Goal: Check status: Check status

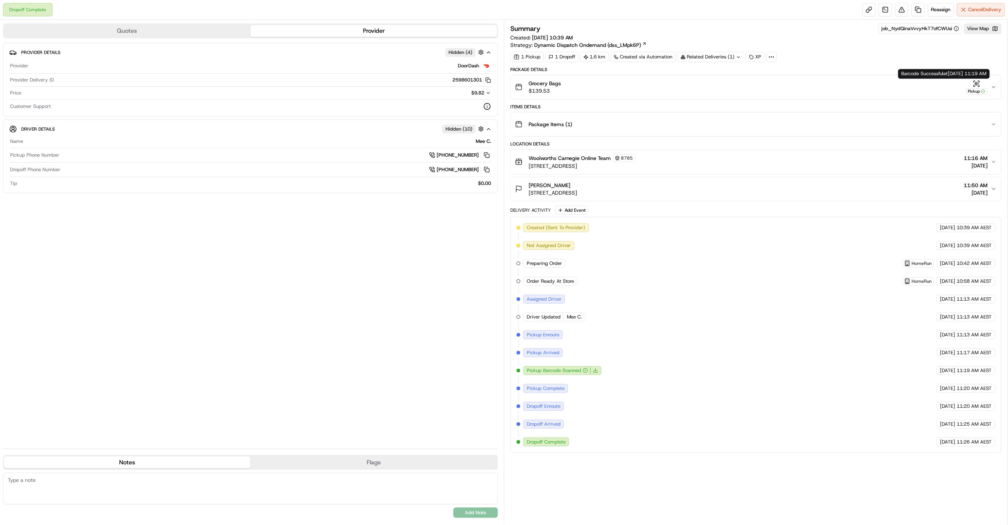
click at [992, 87] on icon "button" at bounding box center [994, 87] width 6 height 6
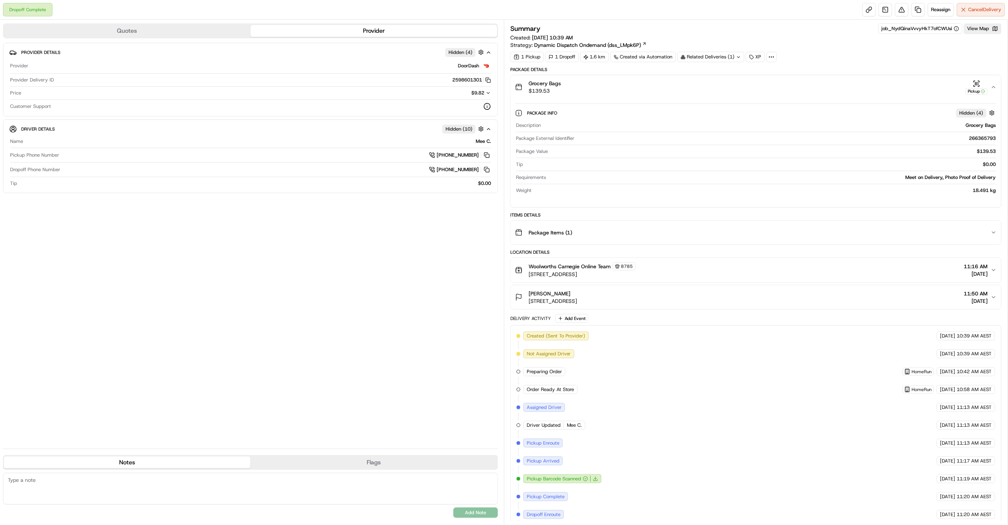
click at [995, 88] on icon "button" at bounding box center [994, 87] width 6 height 6
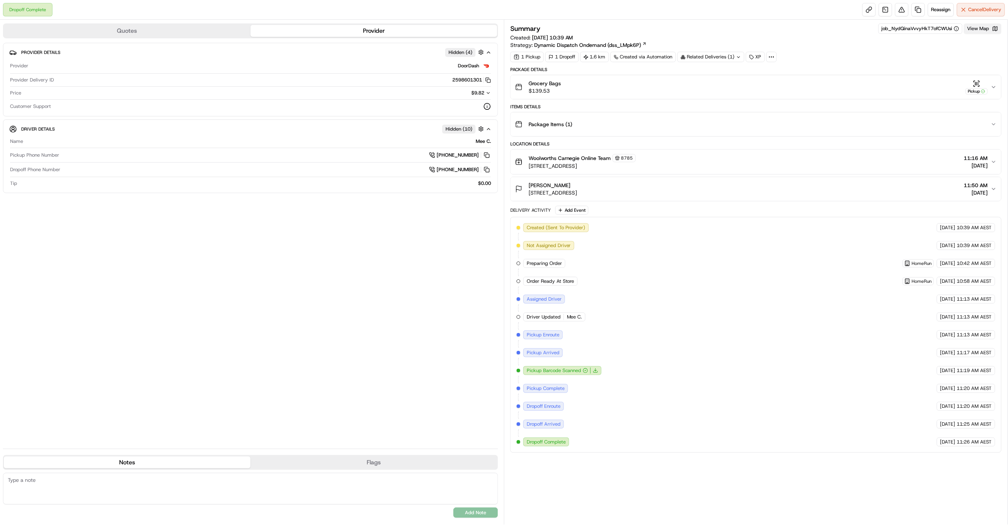
click at [981, 30] on button "View Map" at bounding box center [983, 28] width 38 height 10
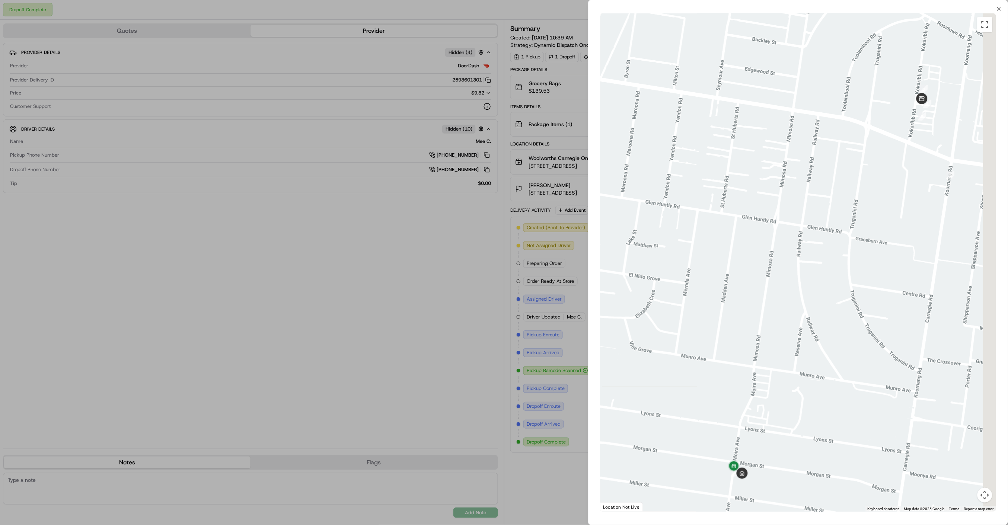
drag, startPoint x: 875, startPoint y: 202, endPoint x: 825, endPoint y: 336, distance: 143.3
click at [825, 336] on div at bounding box center [798, 262] width 396 height 498
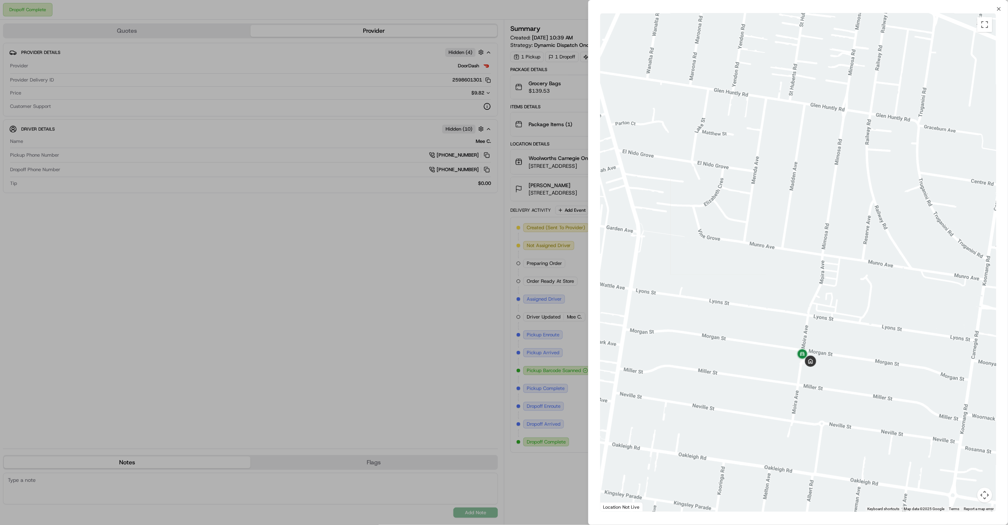
drag, startPoint x: 816, startPoint y: 316, endPoint x: 840, endPoint y: 254, distance: 66.2
click at [843, 261] on div at bounding box center [798, 262] width 396 height 498
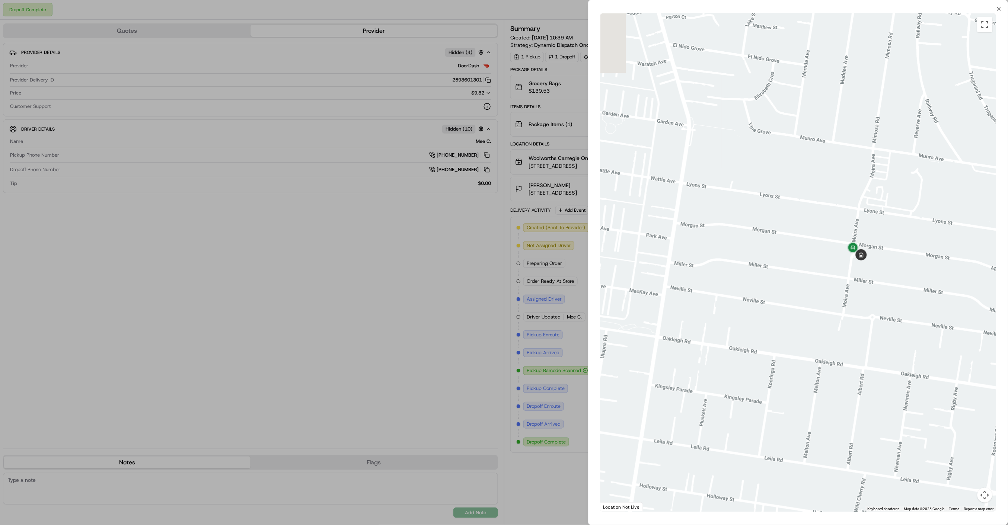
drag, startPoint x: 894, startPoint y: 179, endPoint x: 842, endPoint y: 297, distance: 129.6
click at [837, 305] on div at bounding box center [798, 262] width 396 height 498
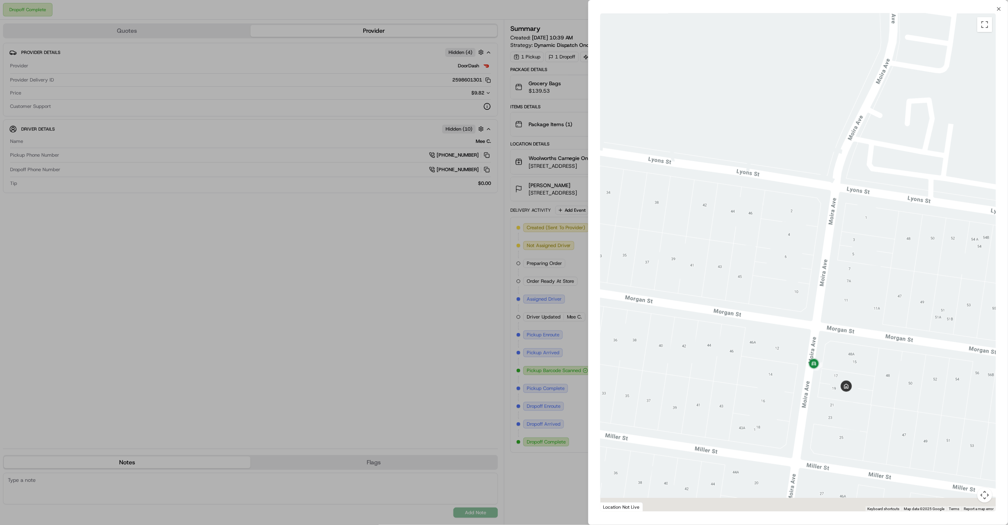
drag, startPoint x: 837, startPoint y: 392, endPoint x: 851, endPoint y: 350, distance: 44.4
click at [855, 350] on div at bounding box center [798, 262] width 396 height 498
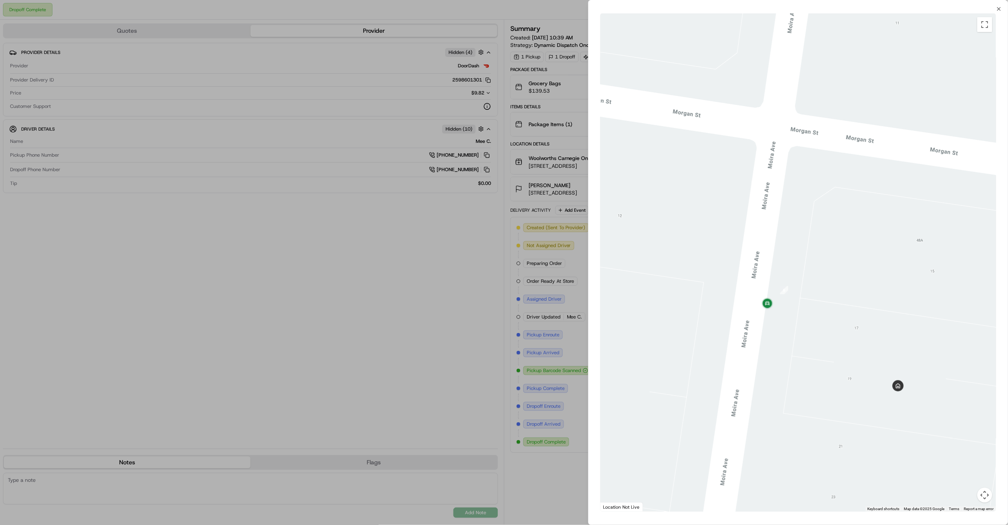
click at [486, 278] on div at bounding box center [504, 262] width 1008 height 525
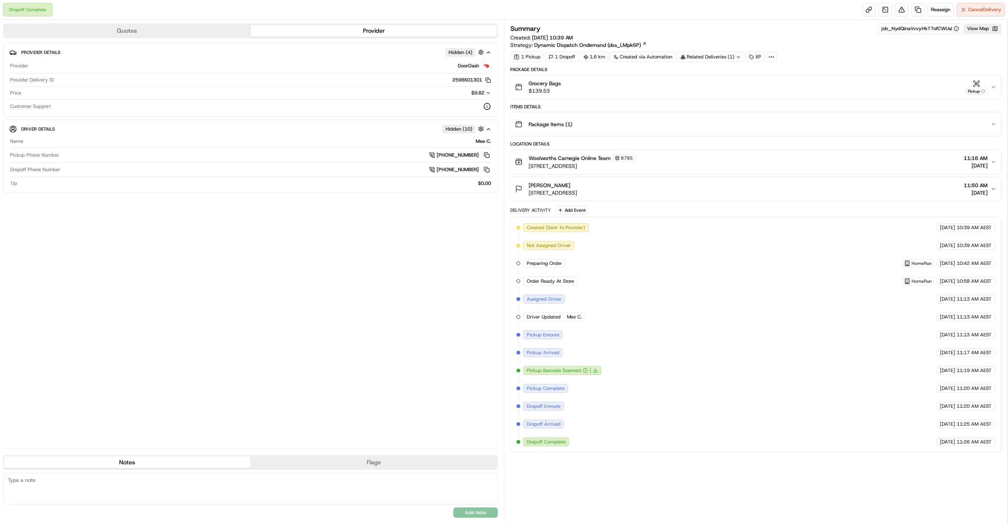
click at [995, 87] on icon "button" at bounding box center [994, 87] width 6 height 6
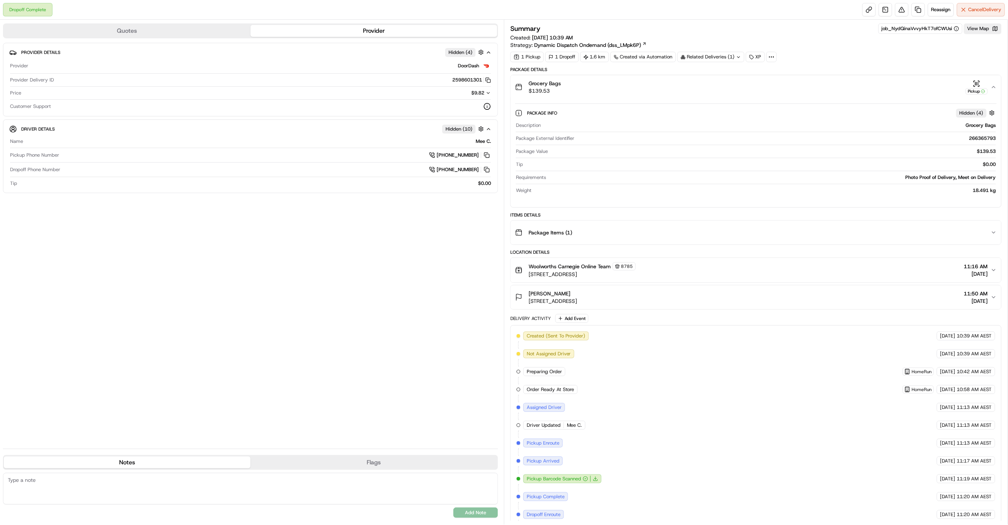
click at [995, 87] on icon "button" at bounding box center [993, 86] width 3 height 1
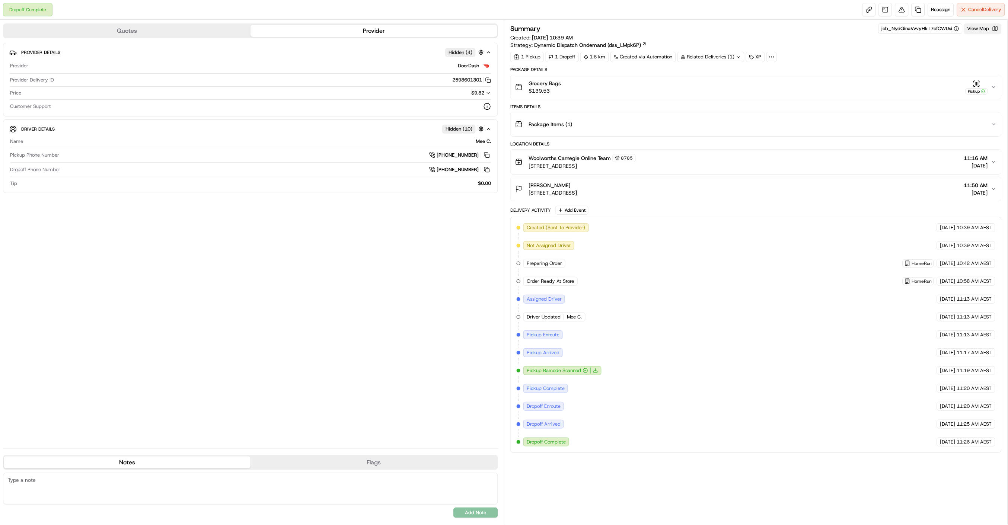
click at [988, 28] on button "View Map" at bounding box center [983, 28] width 38 height 10
